Goal: Find contact information: Obtain details needed to contact an individual or organization

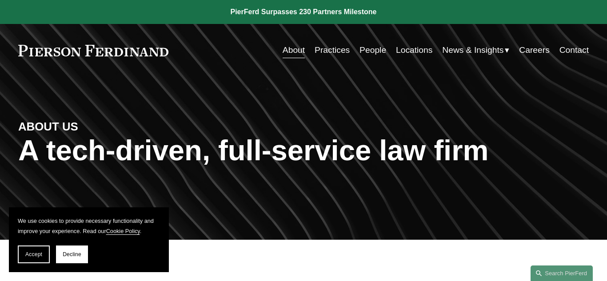
click at [379, 52] on link "People" at bounding box center [373, 50] width 27 height 17
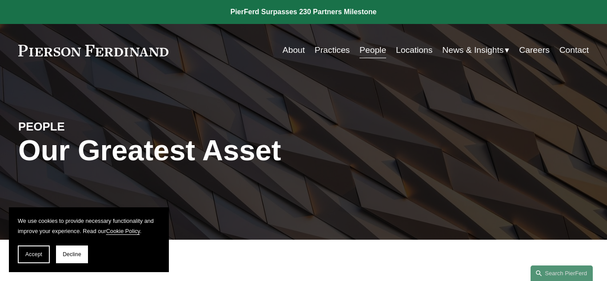
click at [379, 52] on link "People" at bounding box center [373, 50] width 27 height 17
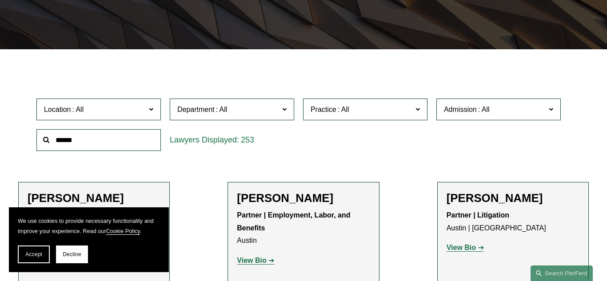
scroll to position [192, 0]
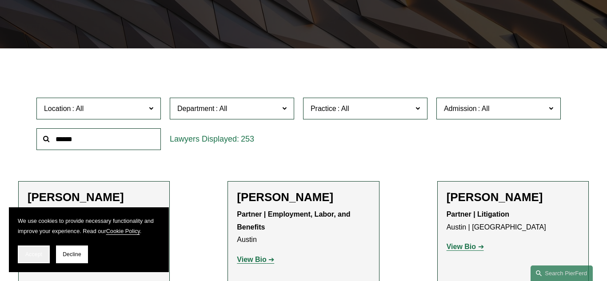
click at [40, 253] on span "Accept" at bounding box center [33, 255] width 17 height 6
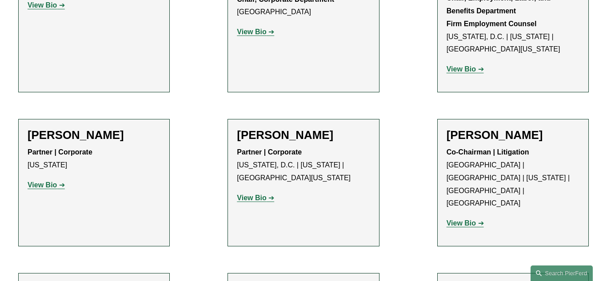
scroll to position [3474, 0]
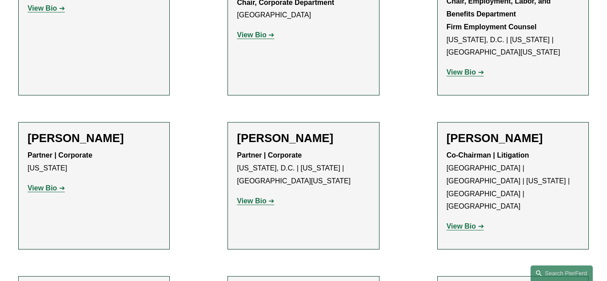
click at [454, 223] on strong "View Bio" at bounding box center [461, 227] width 29 height 8
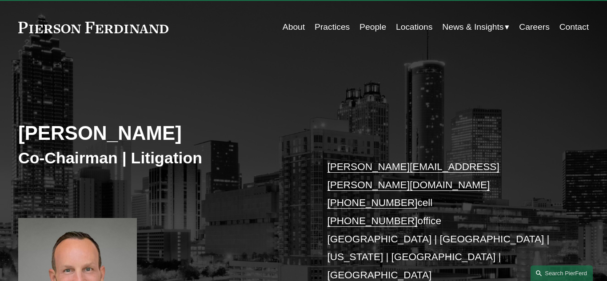
scroll to position [24, 0]
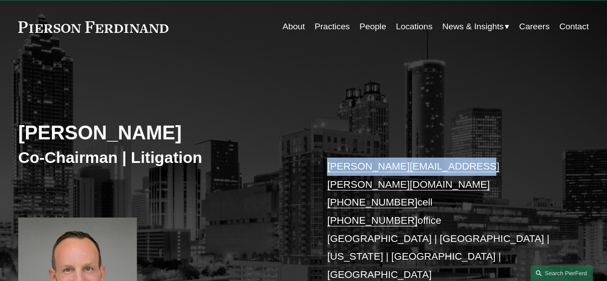
drag, startPoint x: 466, startPoint y: 167, endPoint x: 316, endPoint y: 154, distance: 150.3
click at [316, 154] on div "Joel M. Ferdinand Co-Chairman | Litigation joel.ferdinand@pierferd.com +1.404.6…" at bounding box center [303, 218] width 607 height 292
copy link "joel.ferdinand@pierferd.com"
